Goal: Download file/media

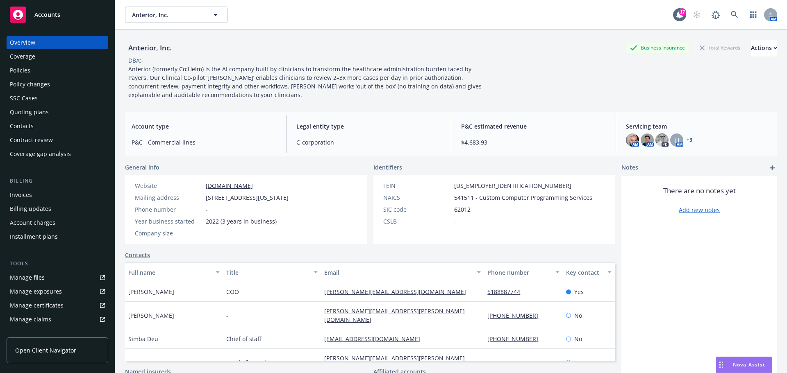
click at [25, 74] on div "Policies" at bounding box center [20, 70] width 20 height 13
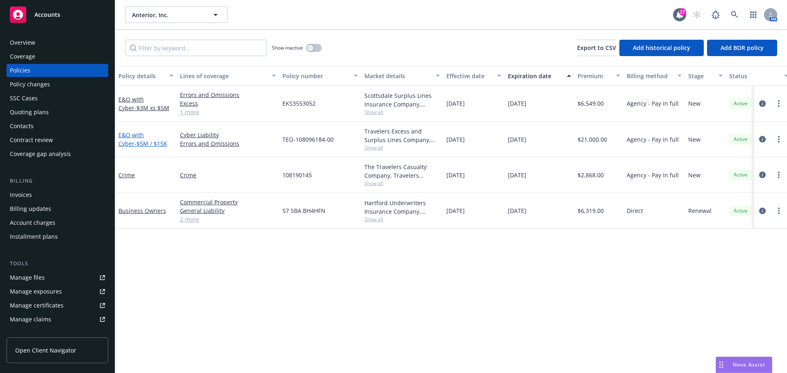
click at [134, 136] on link "E&O with Cyber - $5M / $15K" at bounding box center [142, 139] width 49 height 16
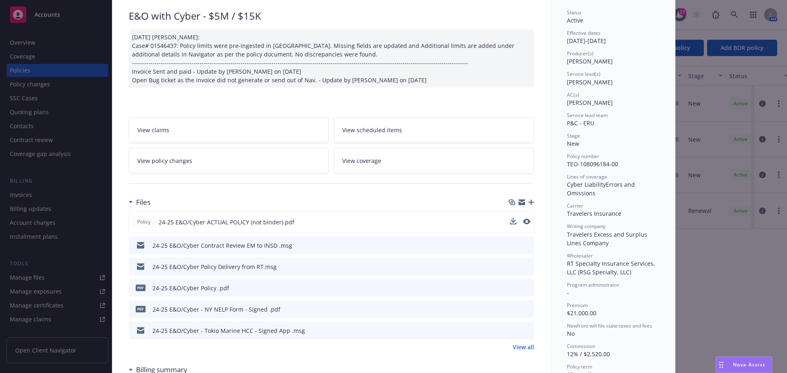
scroll to position [82, 0]
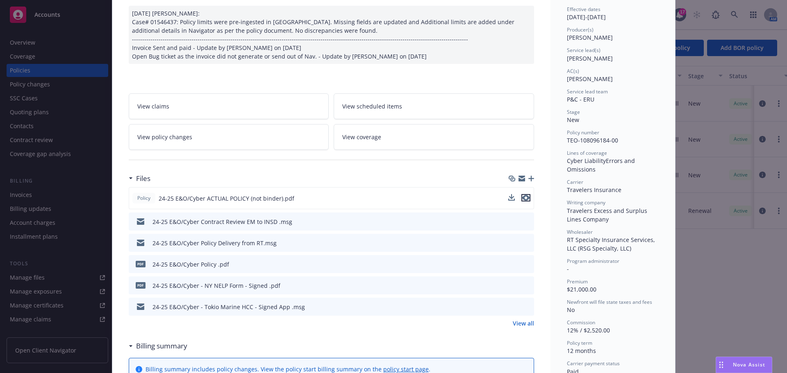
click at [522, 199] on icon "preview file" at bounding box center [525, 198] width 7 height 6
click at [516, 324] on link "View all" at bounding box center [523, 323] width 21 height 9
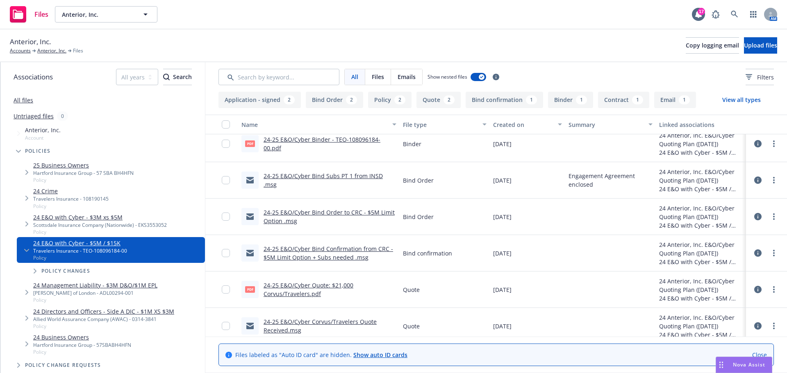
scroll to position [269, 0]
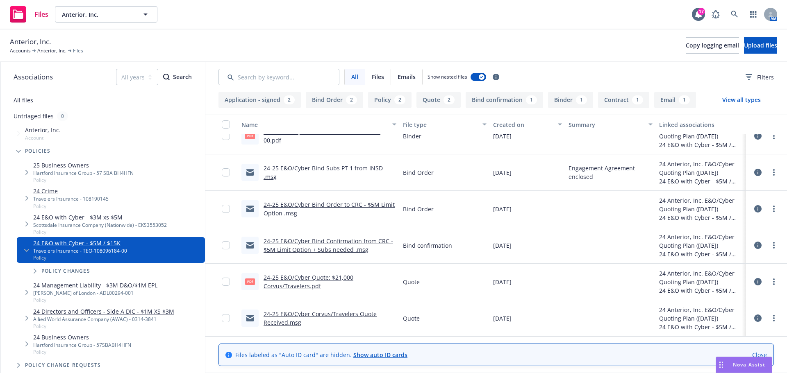
click at [315, 314] on link "24-25 E&O/Cyber Corvus/Travelers Quote Received.msg" at bounding box center [319, 318] width 113 height 16
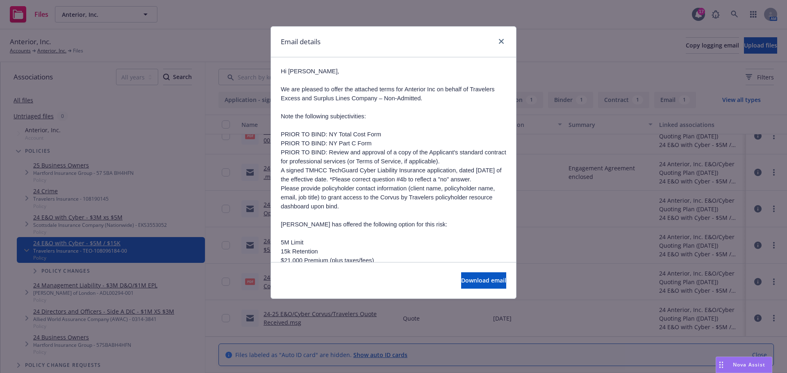
scroll to position [123, 0]
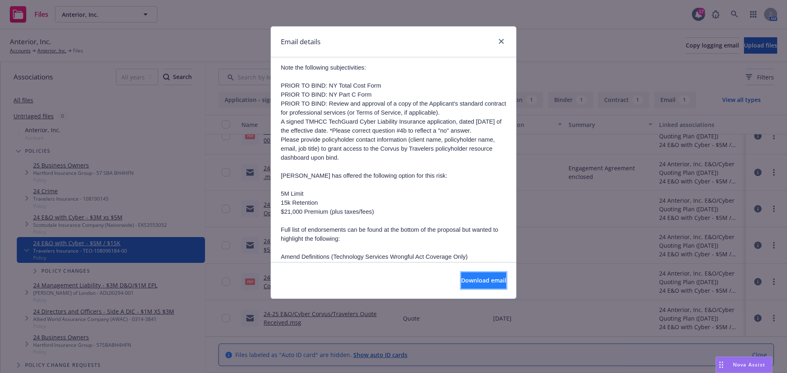
click at [461, 275] on button "Download email" at bounding box center [483, 280] width 45 height 16
